Goal: Obtain resource: Download file/media

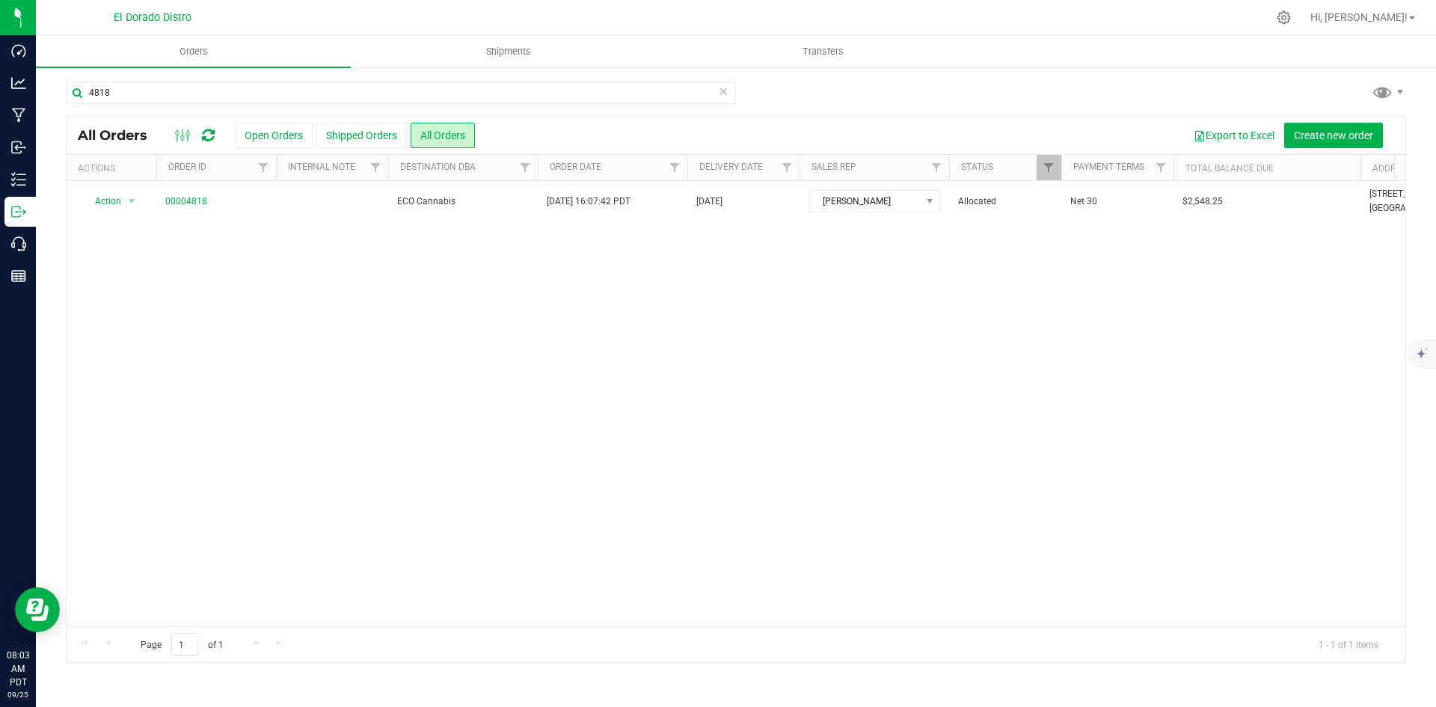
click at [256, 80] on div "4818 All Orders Open Orders Shipped Orders All Orders Export to Excel Create ne…" at bounding box center [736, 372] width 1400 height 612
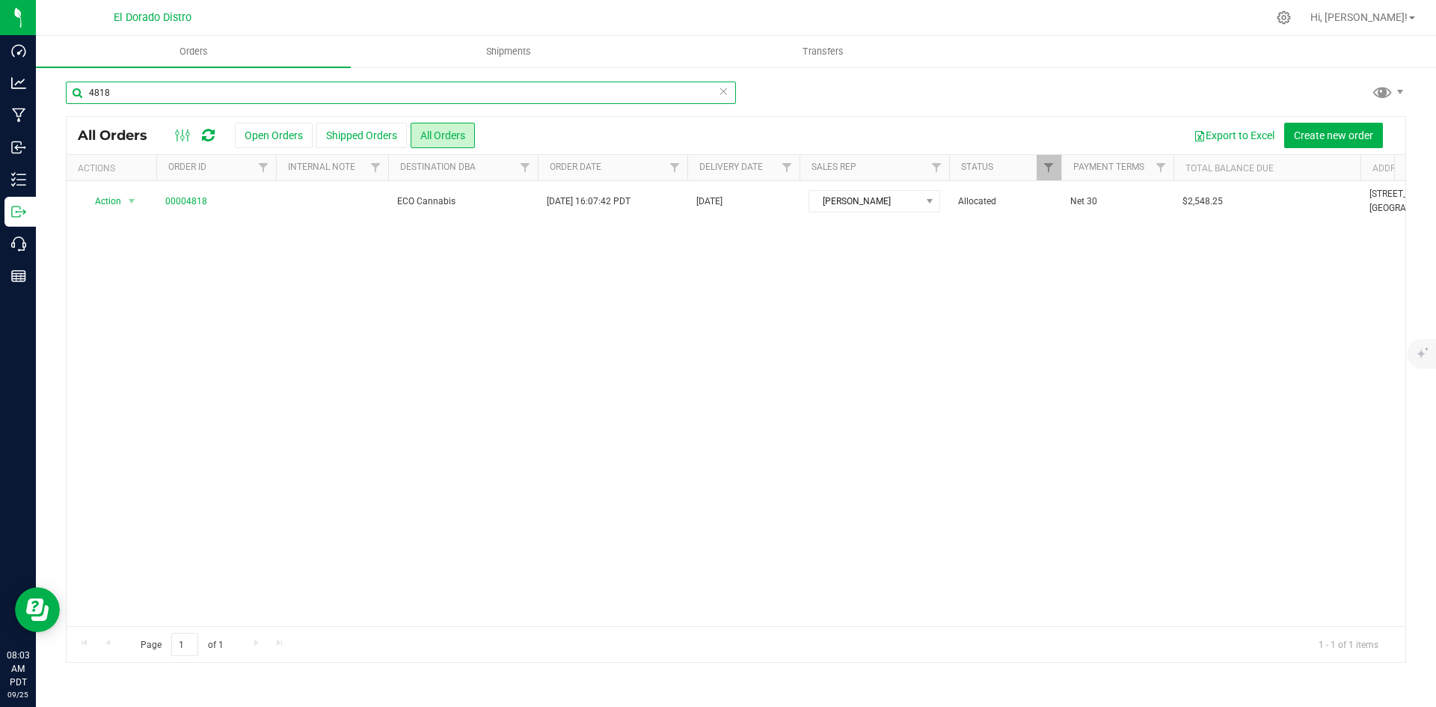
click at [258, 82] on input "4818" at bounding box center [401, 93] width 670 height 22
type input "4722"
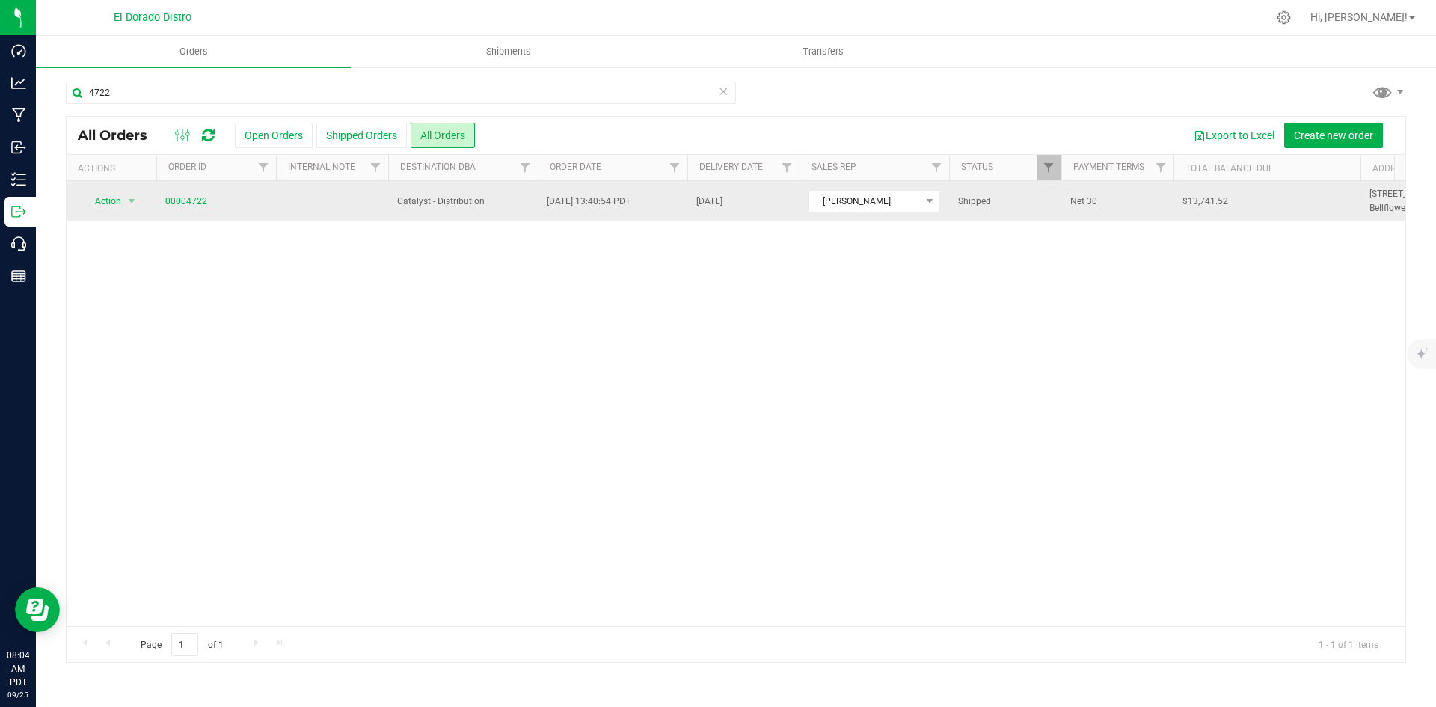
click at [203, 211] on td "00004722" at bounding box center [216, 201] width 120 height 40
click at [196, 206] on link "00004722" at bounding box center [186, 201] width 42 height 14
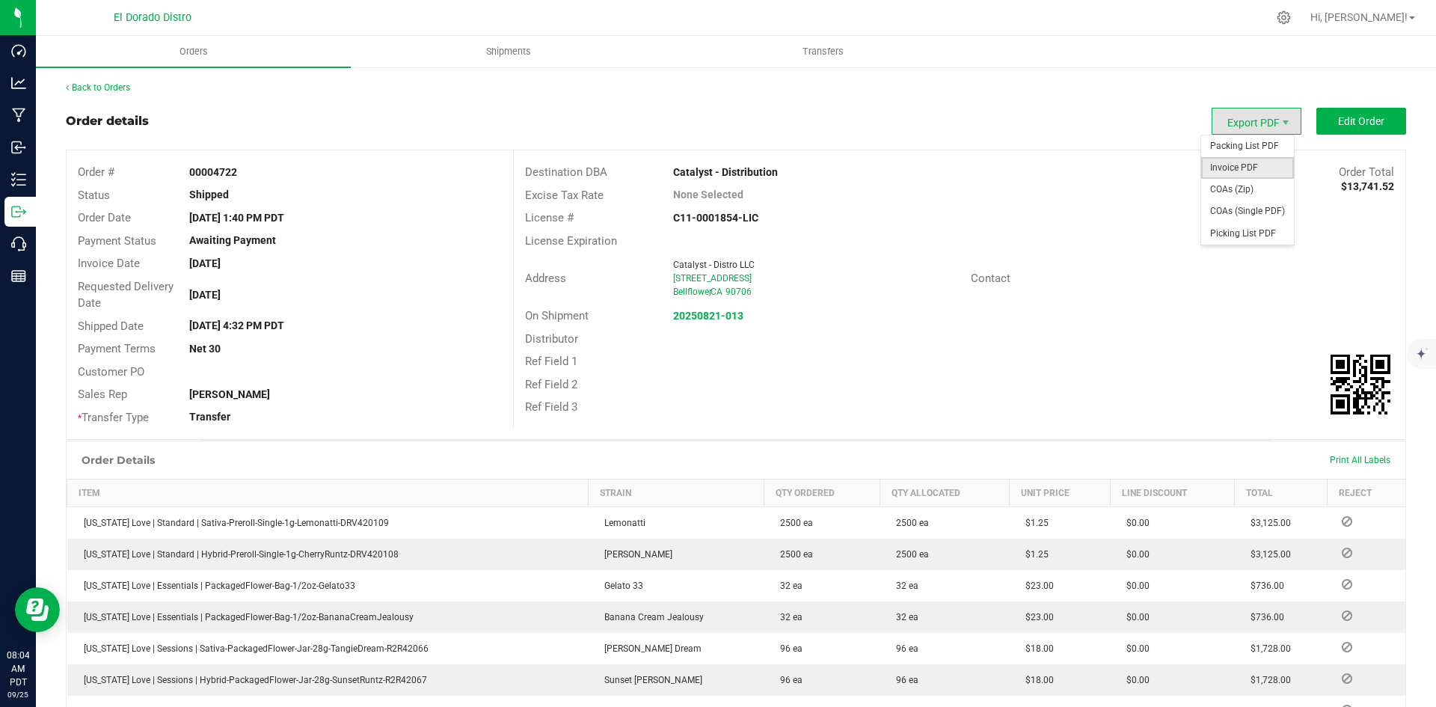
click at [1228, 164] on span "Invoice PDF" at bounding box center [1247, 168] width 93 height 22
click at [98, 87] on link "Back to Orders" at bounding box center [98, 87] width 64 height 10
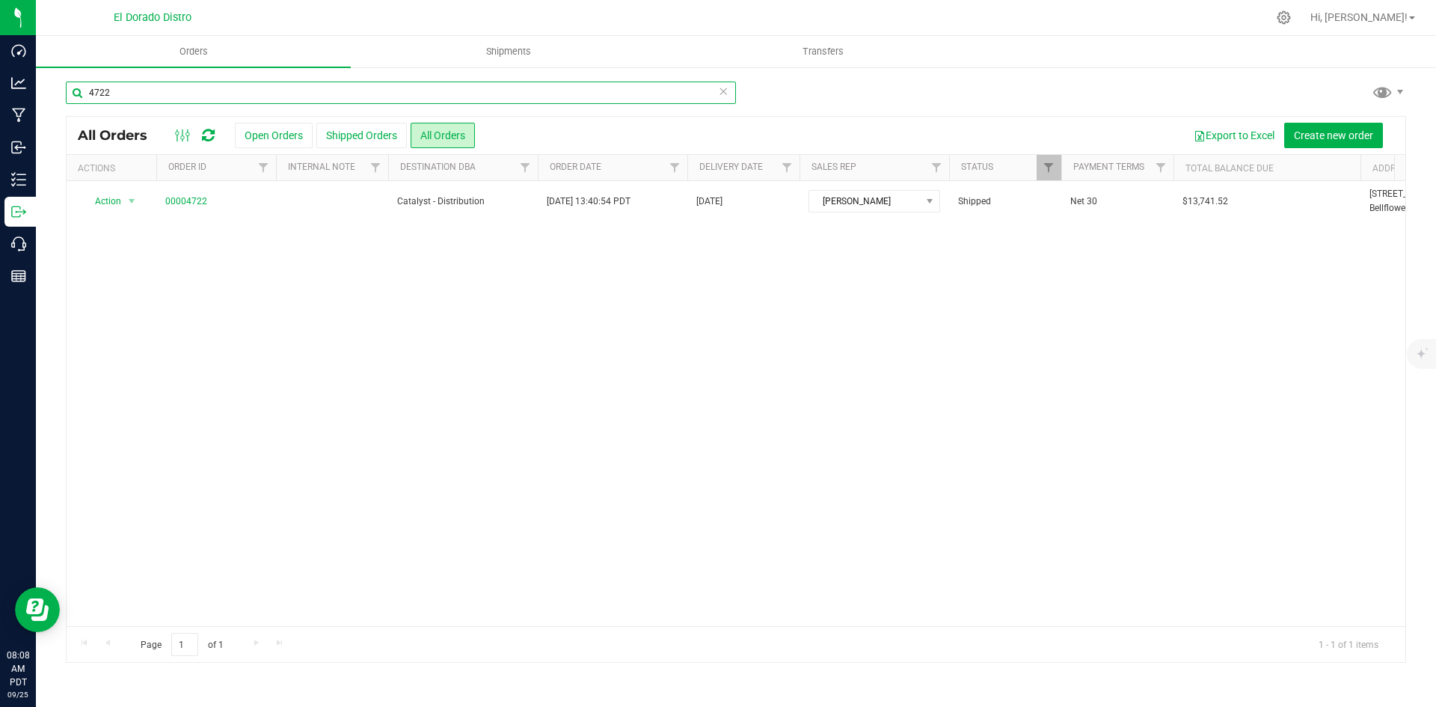
click at [275, 88] on input "4722" at bounding box center [401, 93] width 670 height 22
click at [180, 91] on input "4815" at bounding box center [401, 93] width 670 height 22
type input "4816"
